Goal: Information Seeking & Learning: Find contact information

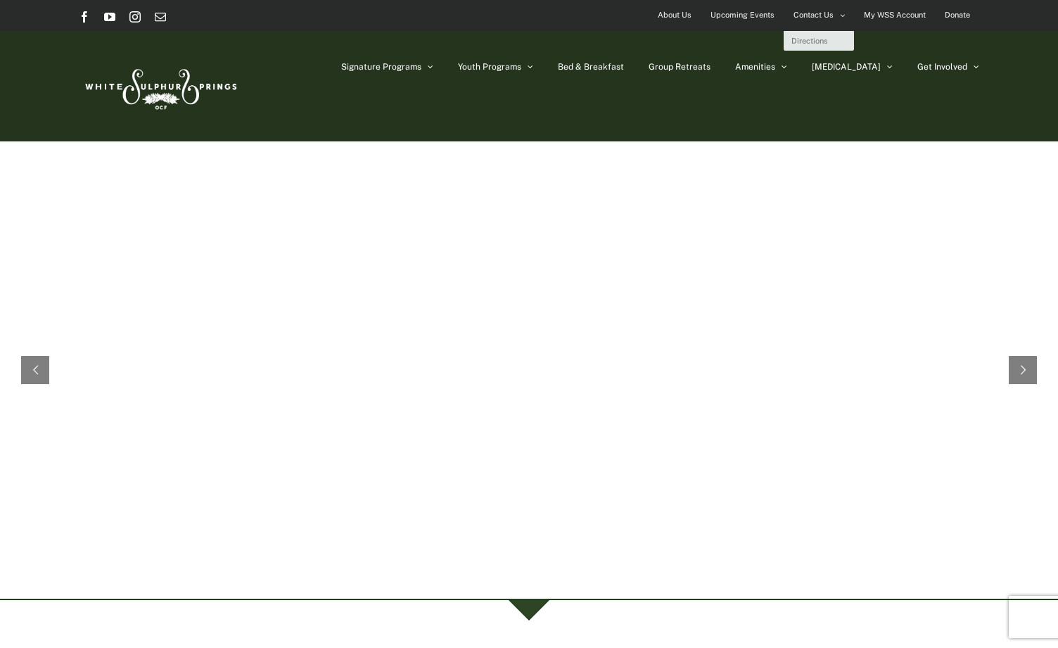
click at [807, 13] on span "Contact Us" at bounding box center [814, 15] width 40 height 20
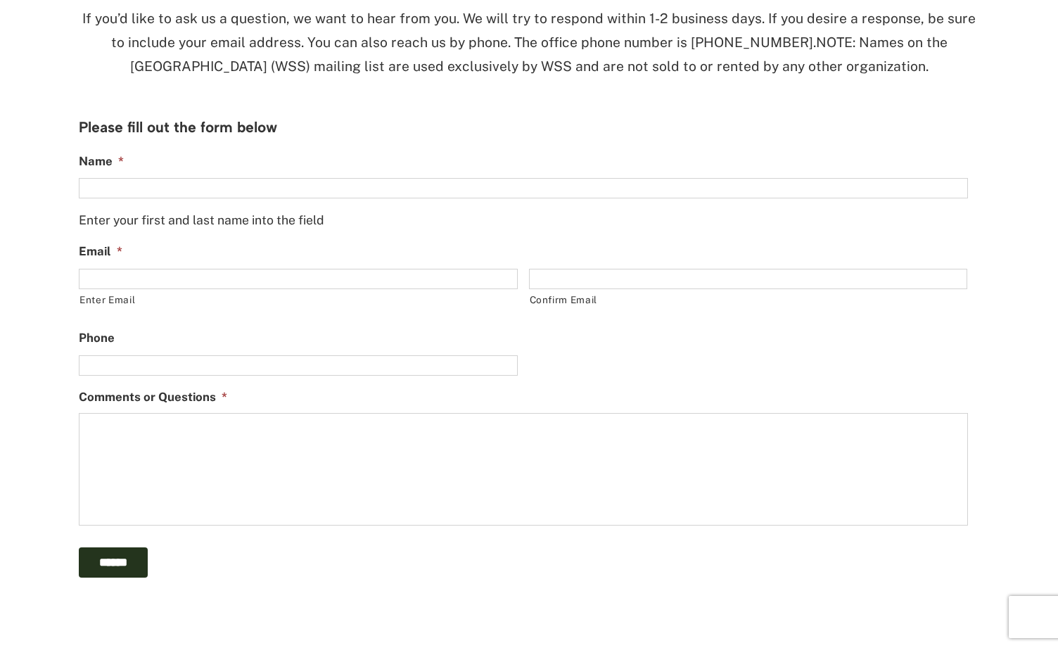
scroll to position [644, 0]
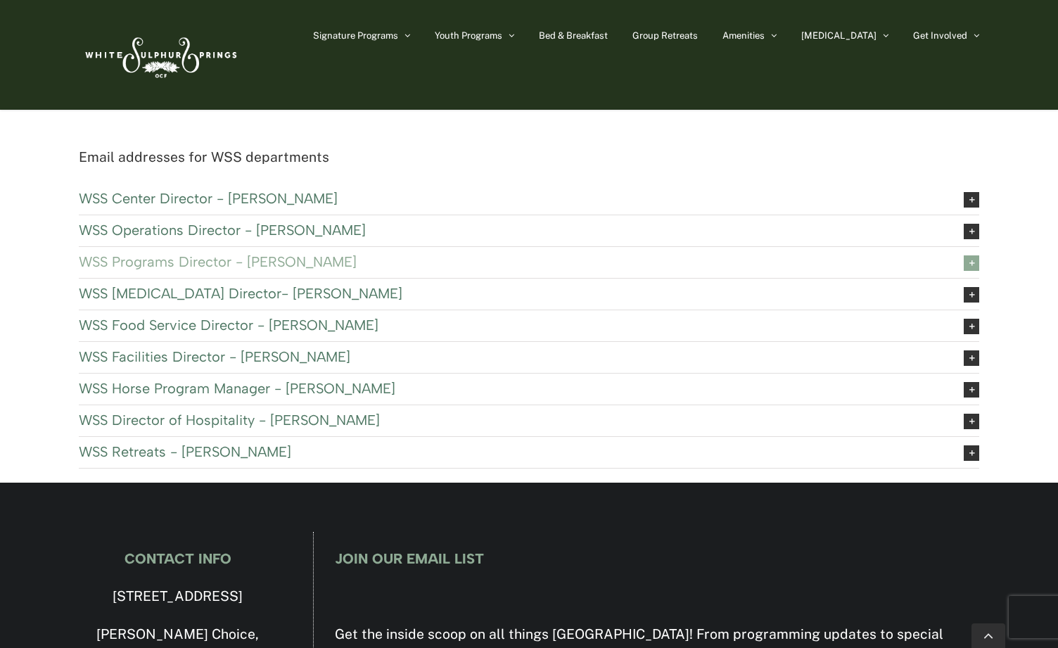
click at [155, 261] on span "WSS Programs Director - [PERSON_NAME]" at bounding box center [510, 261] width 863 height 15
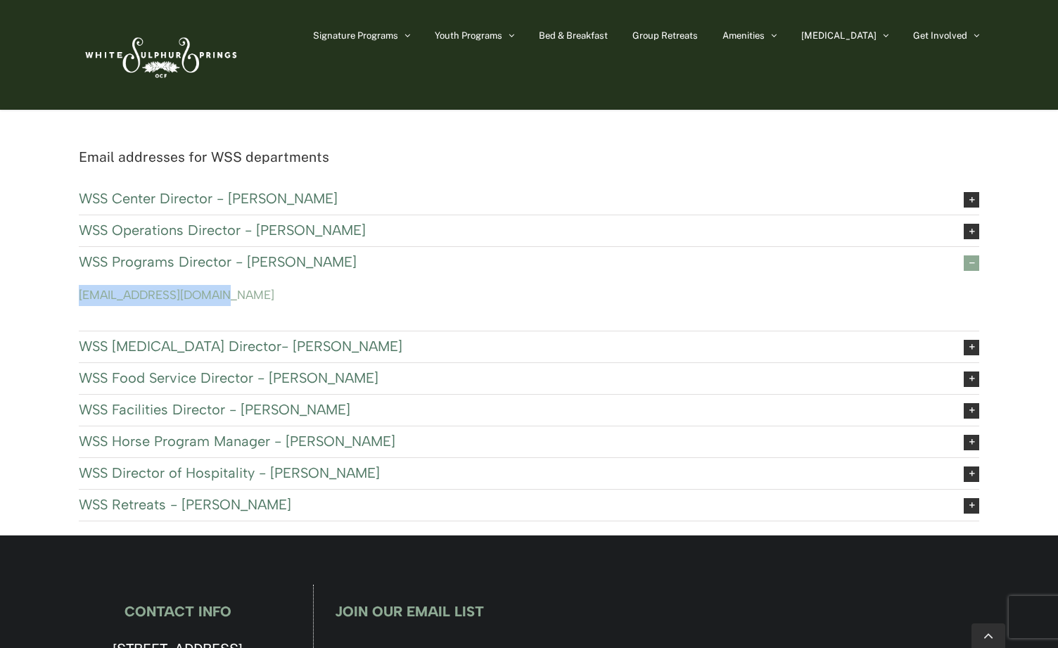
drag, startPoint x: 228, startPoint y: 293, endPoint x: 72, endPoint y: 284, distance: 155.8
click at [72, 284] on div "Email addresses for WSS departments WSS Center Director - [PERSON_NAME] [EMAIL_…" at bounding box center [529, 341] width 936 height 390
click at [201, 505] on span "WSS Retreats - [PERSON_NAME]" at bounding box center [510, 504] width 863 height 15
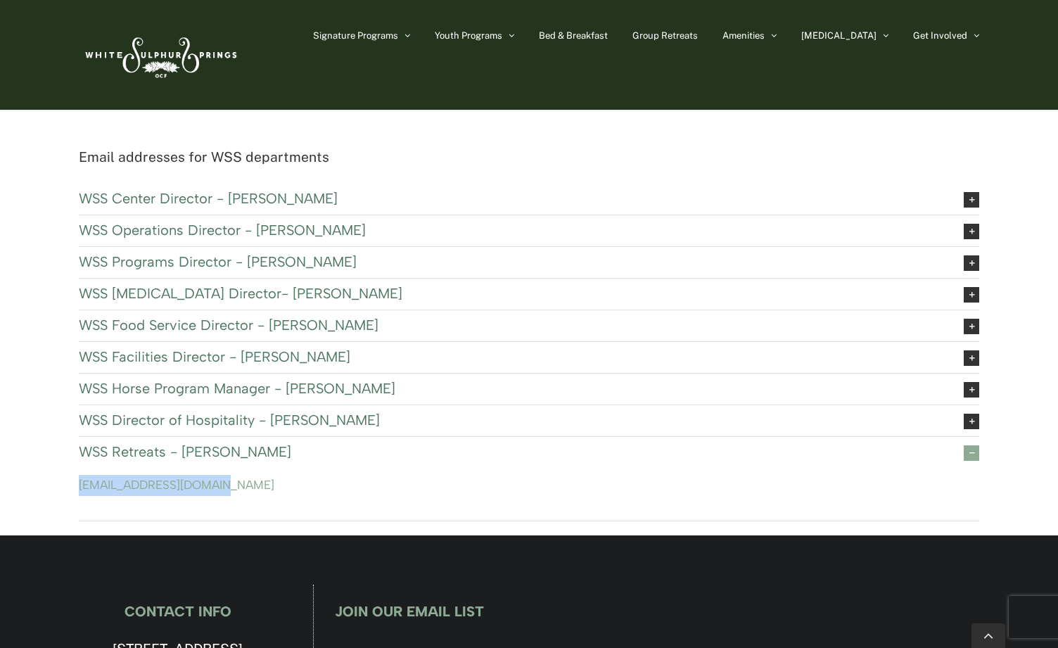
drag, startPoint x: 222, startPoint y: 486, endPoint x: 39, endPoint y: 482, distance: 183.7
click at [39, 482] on div "Email addresses for WSS departments WSS Center Director - [PERSON_NAME] [EMAIL_…" at bounding box center [529, 341] width 1058 height 390
copy link "[EMAIL_ADDRESS][DOMAIN_NAME]"
